Goal: Browse casually

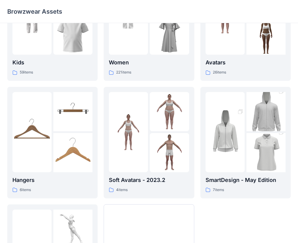
scroll to position [151, 0]
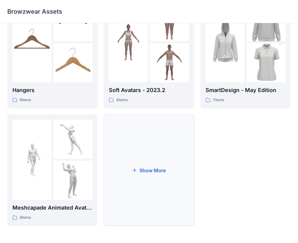
click at [154, 179] on button "Show More" at bounding box center [149, 169] width 90 height 111
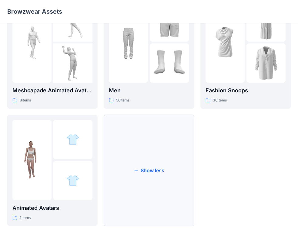
click at [168, 188] on button "Show less" at bounding box center [149, 170] width 90 height 111
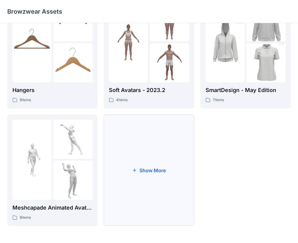
click at [166, 176] on button "Show More" at bounding box center [149, 169] width 90 height 111
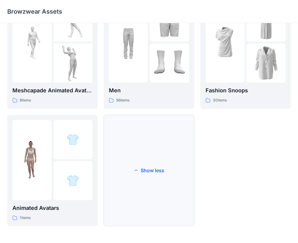
click at [168, 172] on button "Show less" at bounding box center [149, 170] width 90 height 111
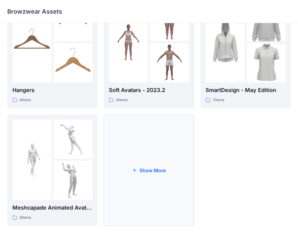
click at [156, 176] on button "Show More" at bounding box center [149, 169] width 90 height 111
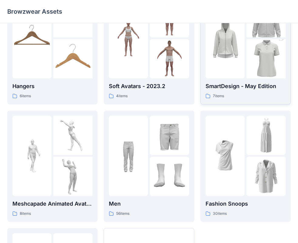
scroll to position [181, 0]
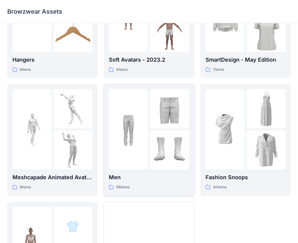
click at [156, 151] on img at bounding box center [169, 149] width 39 height 39
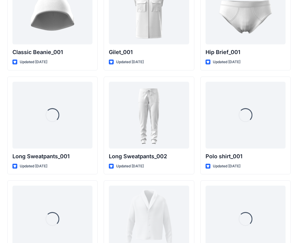
scroll to position [1206, 0]
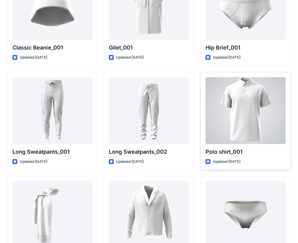
click at [256, 114] on div at bounding box center [246, 110] width 80 height 67
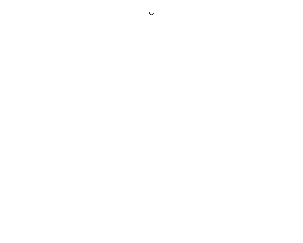
click at [256, 114] on div at bounding box center [151, 121] width 303 height 243
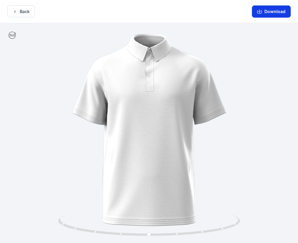
click at [262, 11] on icon "button" at bounding box center [259, 11] width 5 height 3
click at [261, 12] on icon "button" at bounding box center [260, 10] width 2 height 3
click at [260, 12] on icon "button" at bounding box center [260, 10] width 2 height 3
